Goal: Task Accomplishment & Management: Complete application form

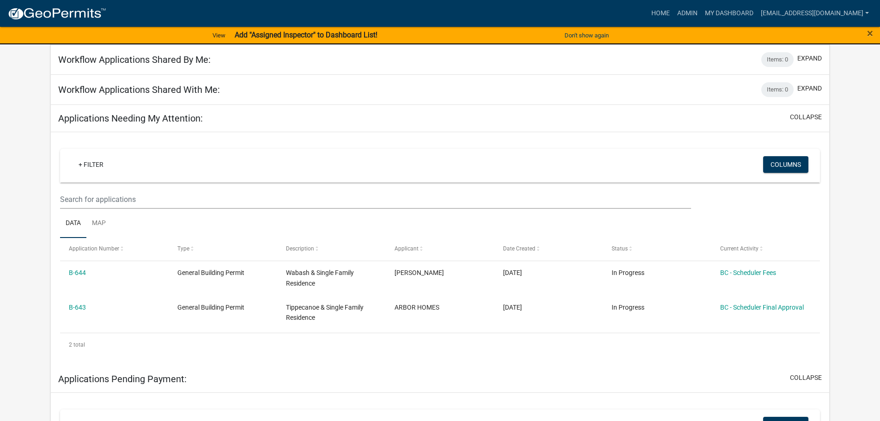
scroll to position [92, 0]
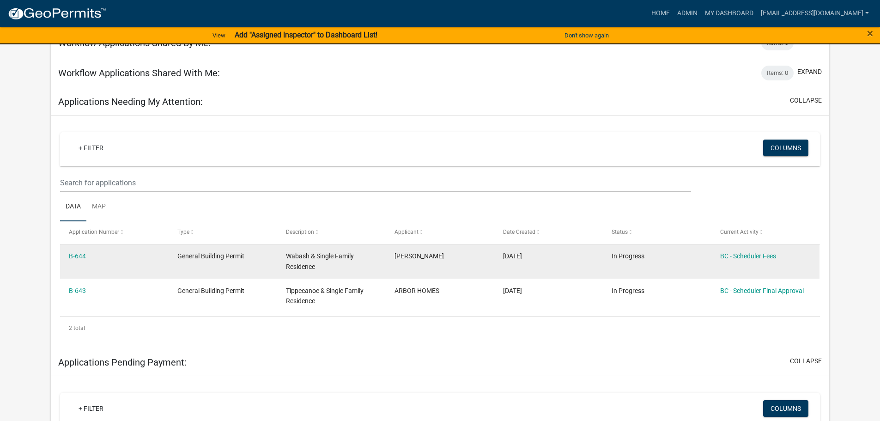
click at [87, 254] on div "B-644" at bounding box center [114, 256] width 91 height 11
click at [84, 254] on link "B-644" at bounding box center [77, 255] width 17 height 7
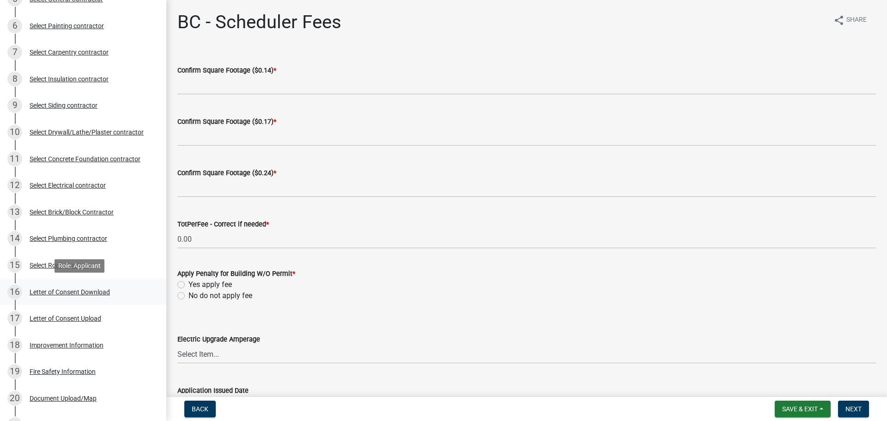
scroll to position [231, 0]
click at [67, 342] on div "Improvement Information" at bounding box center [67, 344] width 74 height 6
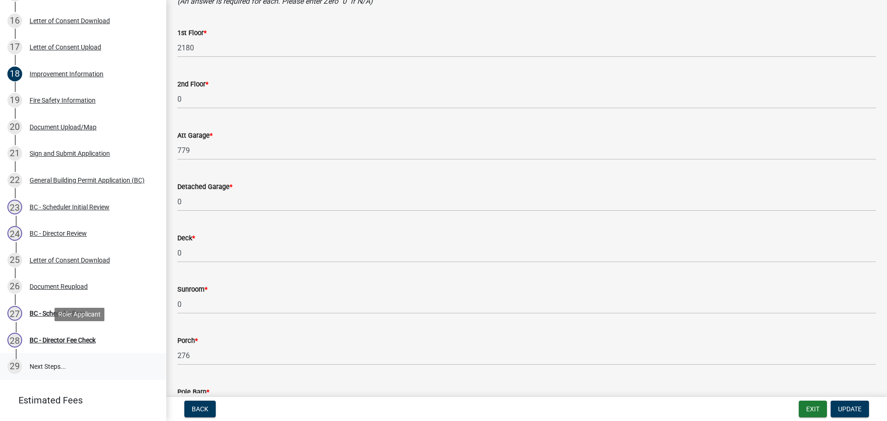
scroll to position [508, 0]
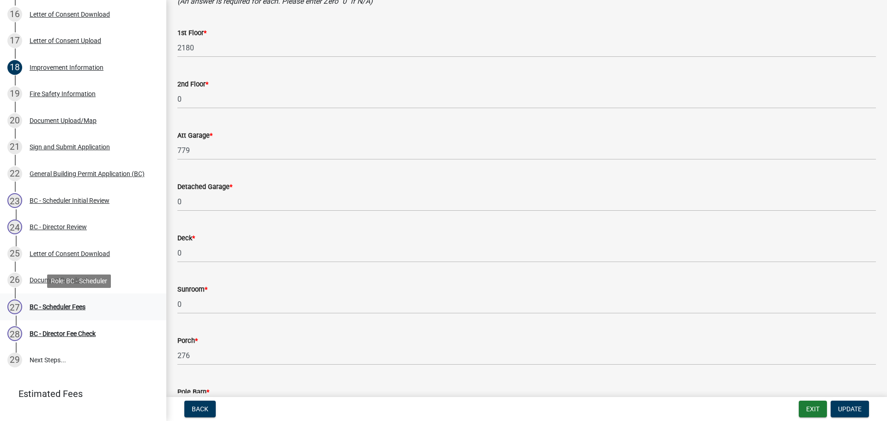
click at [54, 304] on div "BC - Scheduler Fees" at bounding box center [58, 307] width 56 height 6
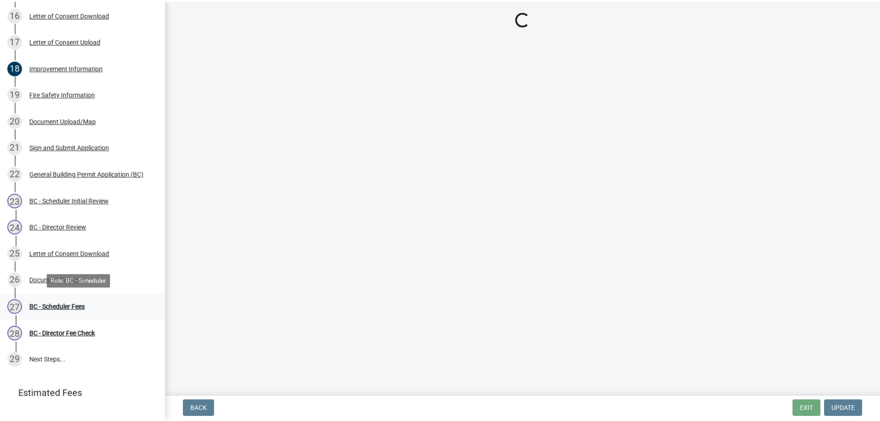
scroll to position [0, 0]
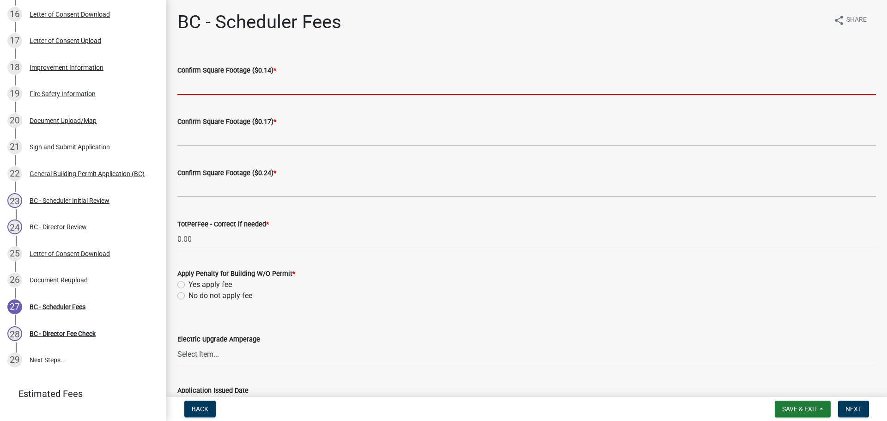
click at [230, 85] on input "text" at bounding box center [526, 85] width 699 height 19
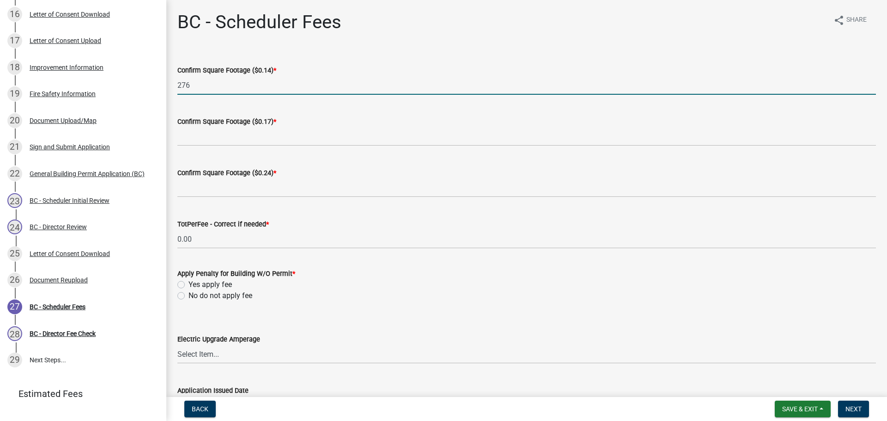
type input "276"
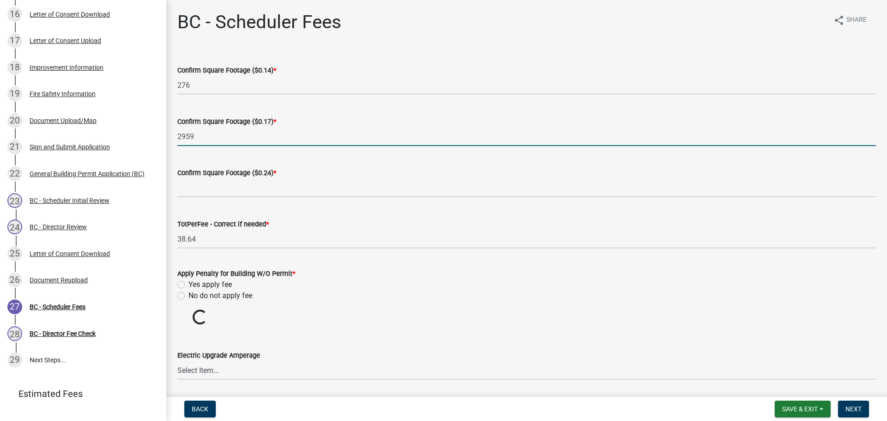
type input "2959"
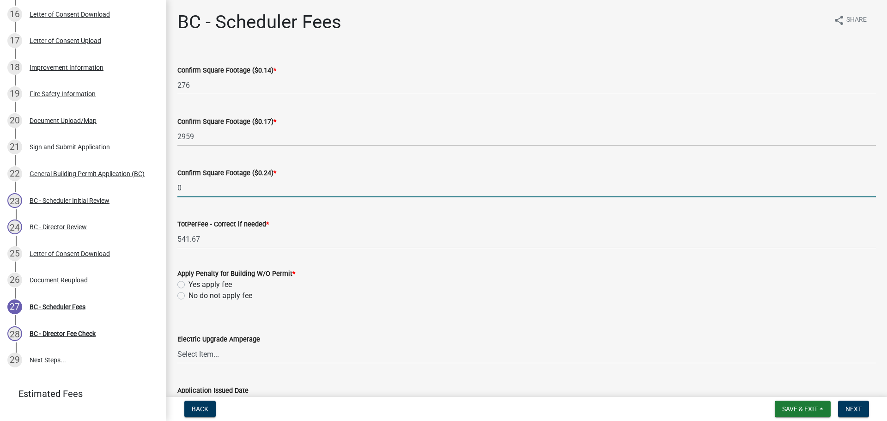
type input "0"
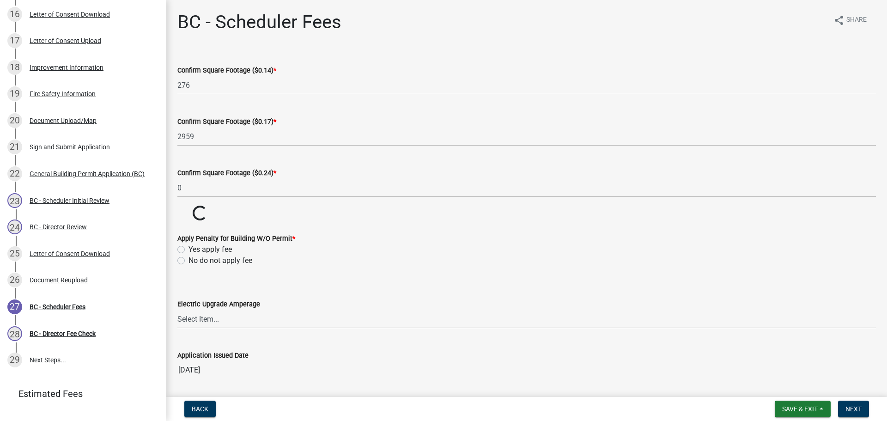
click at [182, 297] on wm-data-entity-input-list "Confirm Square Footage ($0.14) * 276 Confirm Square Footage ($0.17) * 2959 Conf…" at bounding box center [526, 219] width 699 height 335
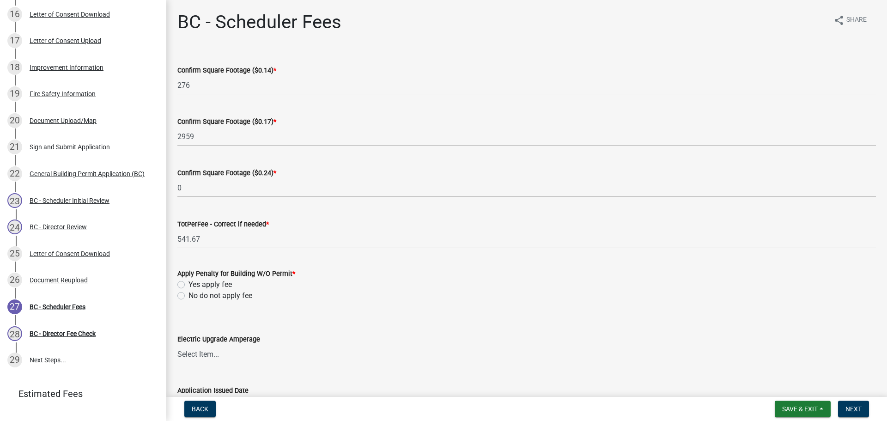
click at [183, 259] on form "Apply Penalty for Building W/O Permit * Yes apply fee No do not apply fee" at bounding box center [526, 279] width 699 height 44
click at [188, 295] on label "No do not apply fee" at bounding box center [220, 295] width 64 height 11
click at [188, 295] on input "No do not apply fee" at bounding box center [191, 293] width 6 height 6
radio input "true"
click at [857, 410] on span "Next" at bounding box center [853, 408] width 16 height 7
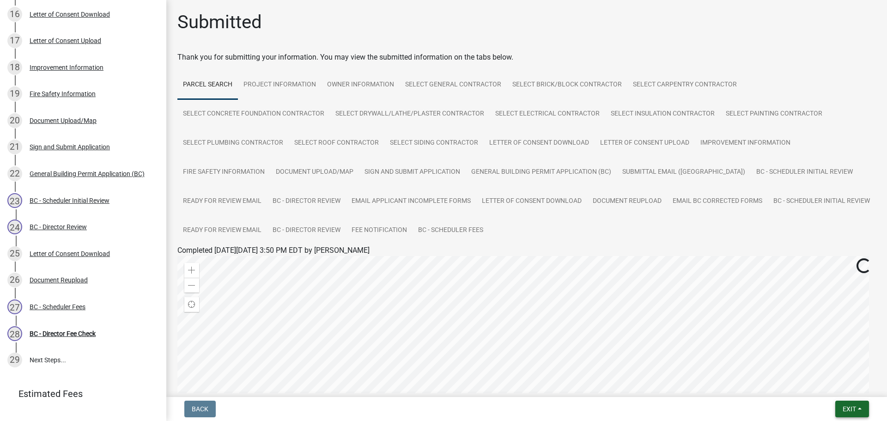
click at [857, 408] on button "Exit" at bounding box center [852, 409] width 34 height 17
click at [838, 386] on button "Save & Exit" at bounding box center [832, 385] width 74 height 22
